Goal: Information Seeking & Learning: Learn about a topic

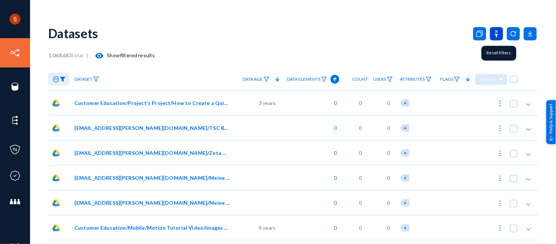
click at [494, 33] on icon at bounding box center [496, 33] width 13 height 13
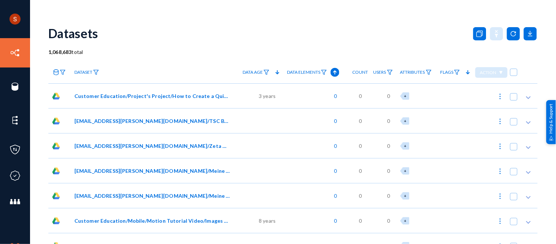
click at [105, 93] on span "Customer Education/Project's Project/How to Create a Quick Tip Style Video Temp…" at bounding box center [152, 96] width 156 height 8
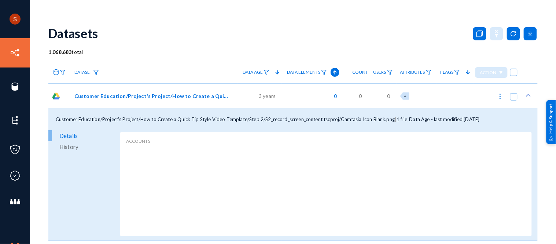
click at [105, 93] on span "Customer Education/Project's Project/How to Create a Quick Tip Style Video Temp…" at bounding box center [152, 96] width 156 height 8
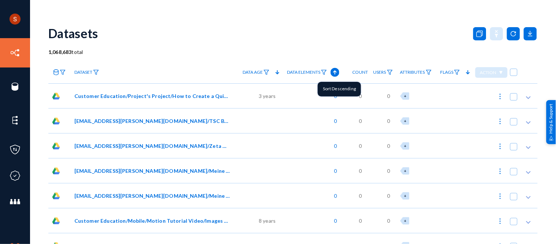
click at [335, 74] on icon at bounding box center [335, 72] width 9 height 9
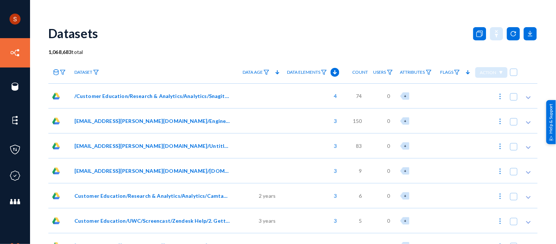
click at [137, 92] on span "/Customer Education/Research & Analytics/Analytics/Snagit Data/Qualtrics biweek…" at bounding box center [152, 96] width 156 height 8
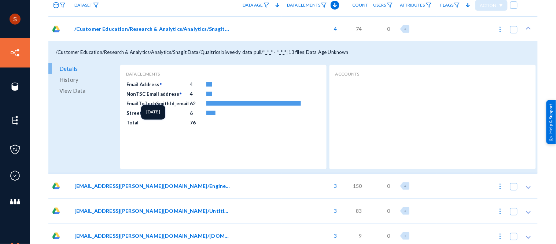
scroll to position [69, 0]
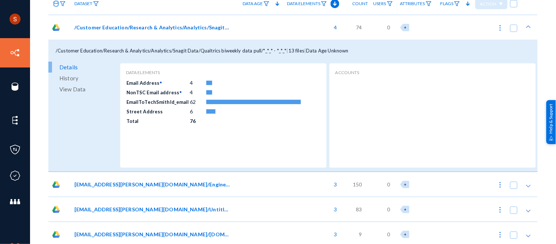
click at [92, 92] on link "View Data" at bounding box center [83, 89] width 70 height 11
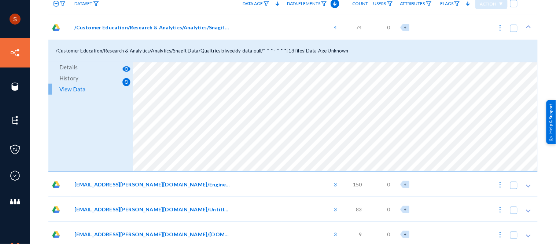
click at [549, 44] on div "Shyamvivin [PERSON_NAME] [PERSON_NAME] techsmith Log out Directory Datasets Sou…" at bounding box center [278, 122] width 556 height 244
